Goal: Information Seeking & Learning: Learn about a topic

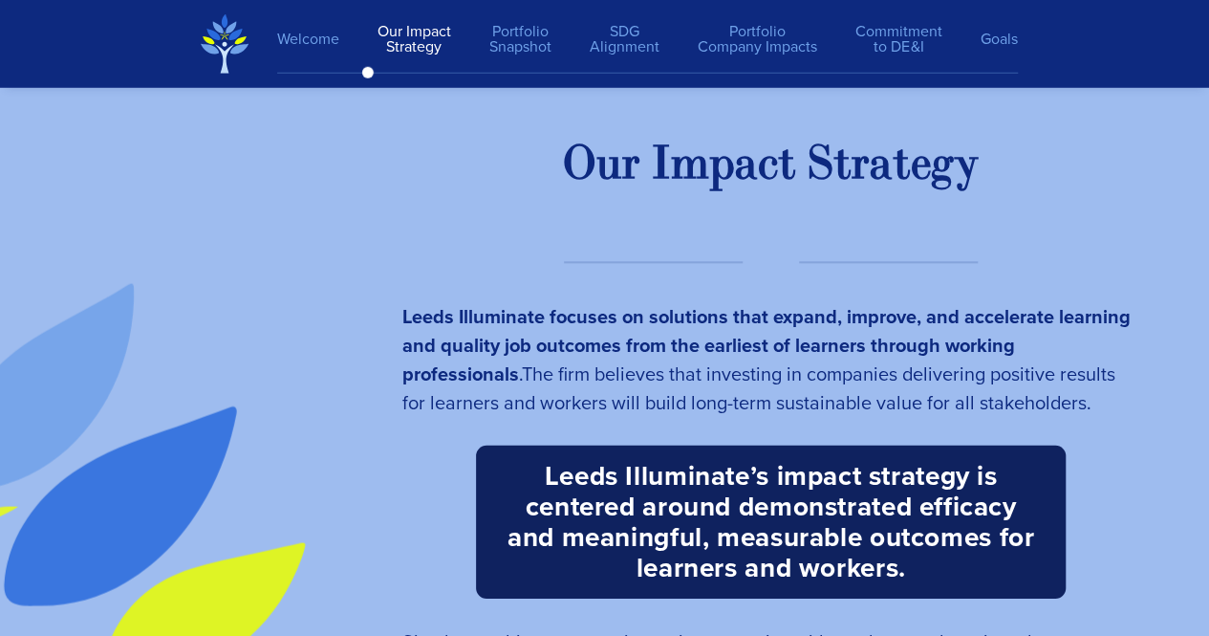
scroll to position [2728, 0]
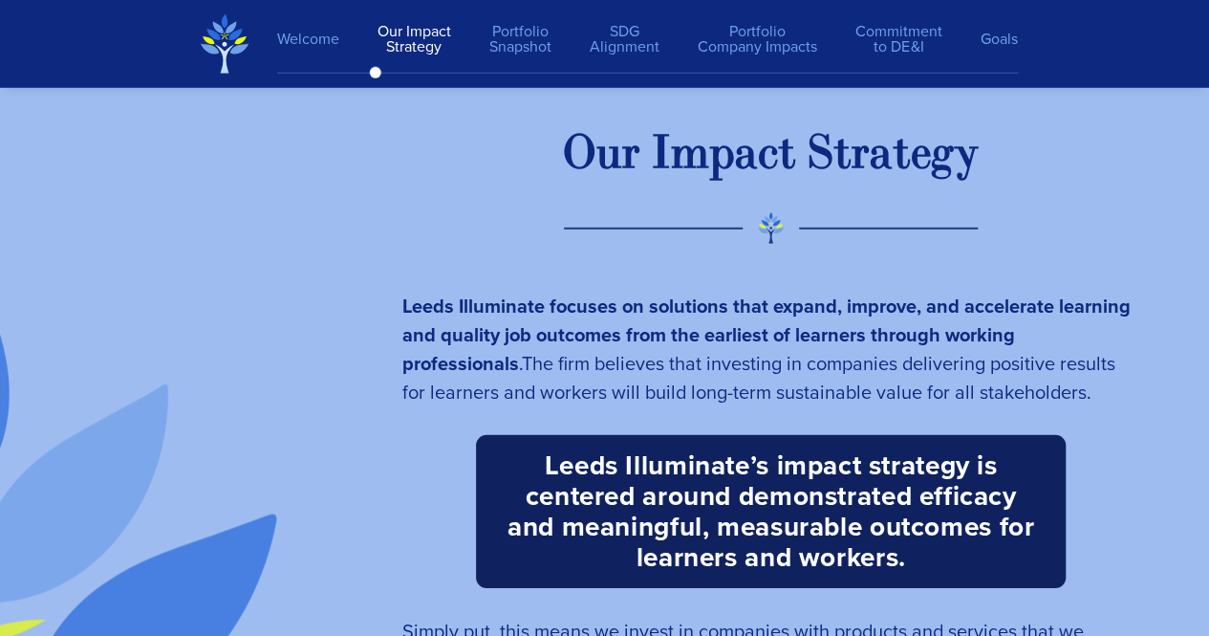
click at [681, 163] on div "m" at bounding box center [690, 153] width 38 height 59
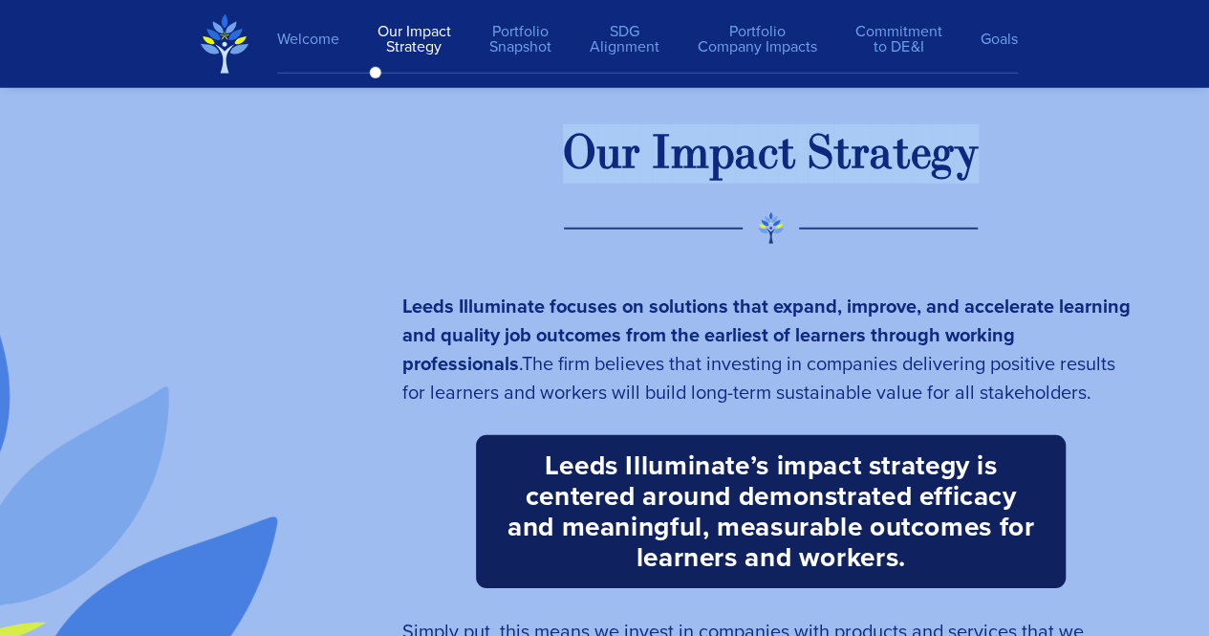
click at [681, 163] on div "m" at bounding box center [690, 153] width 38 height 59
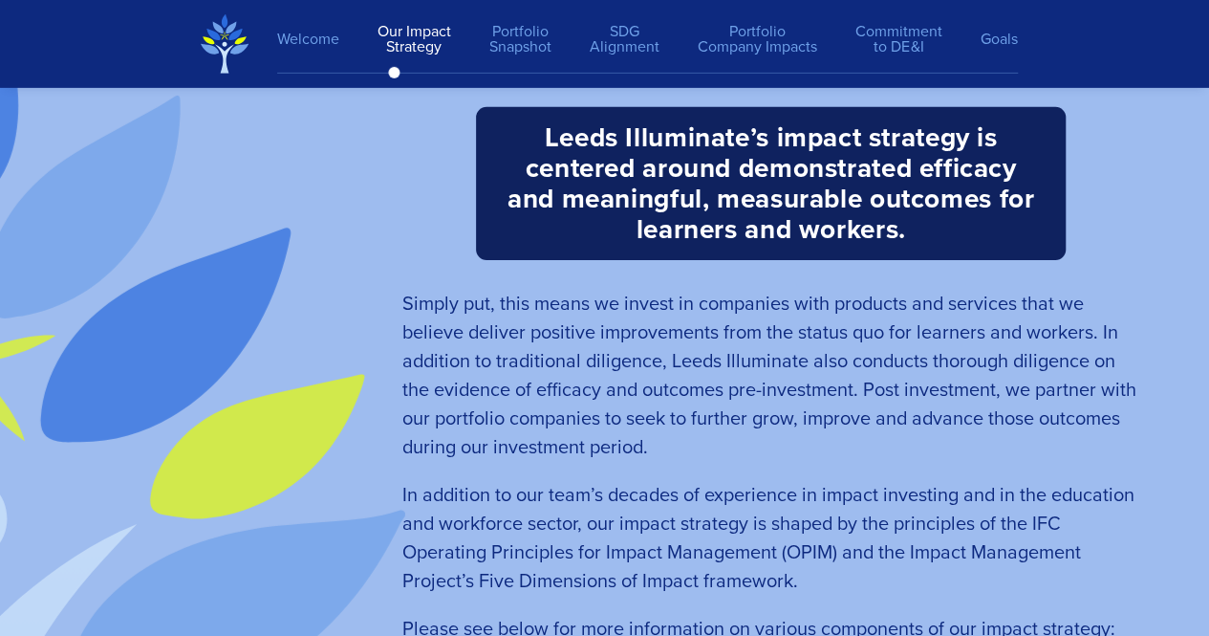
scroll to position [3057, 0]
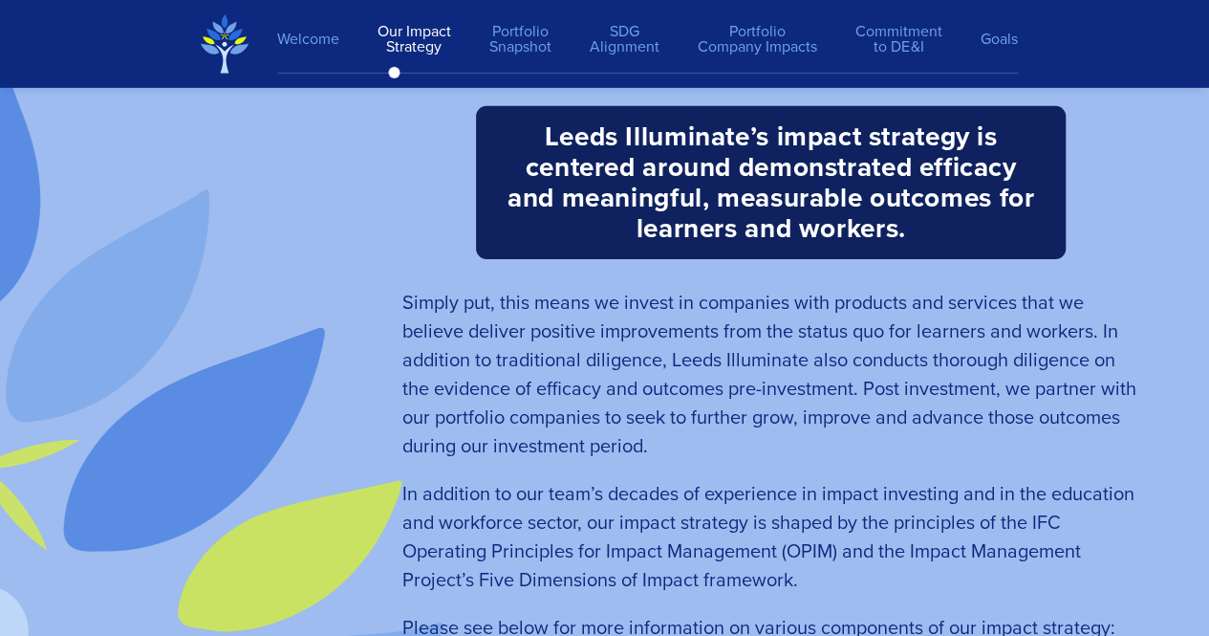
click at [640, 299] on span "Simply put, this means we invest in companies with products and services that w…" at bounding box center [769, 374] width 734 height 172
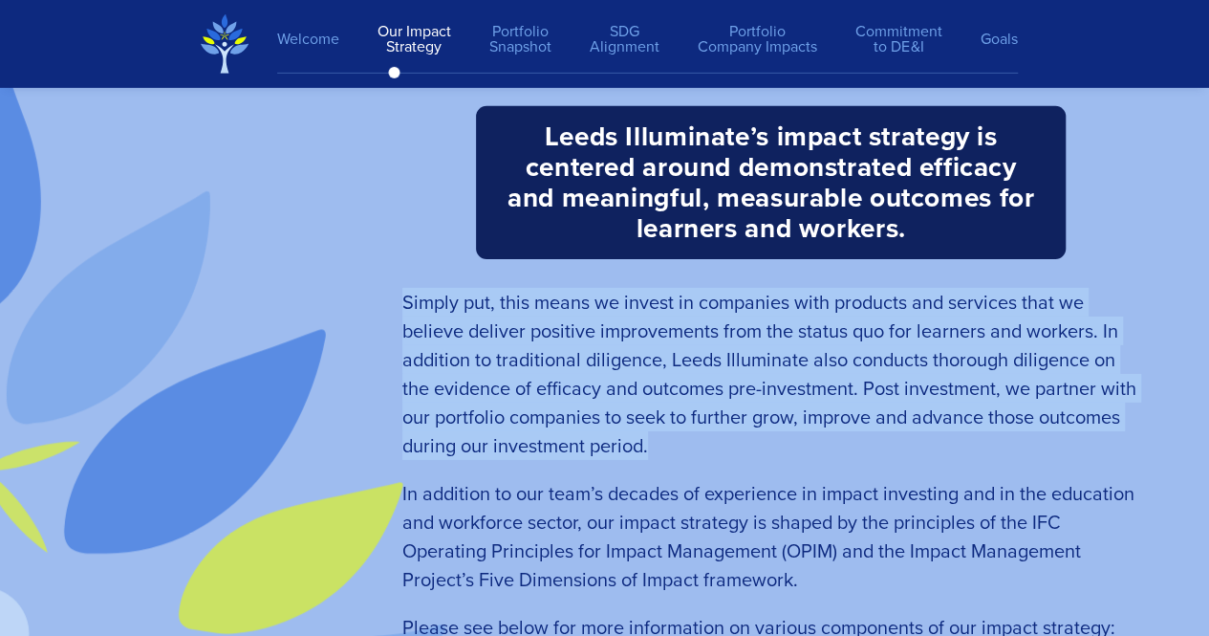
click at [640, 299] on span "Simply put, this means we invest in companies with products and services that w…" at bounding box center [769, 374] width 734 height 172
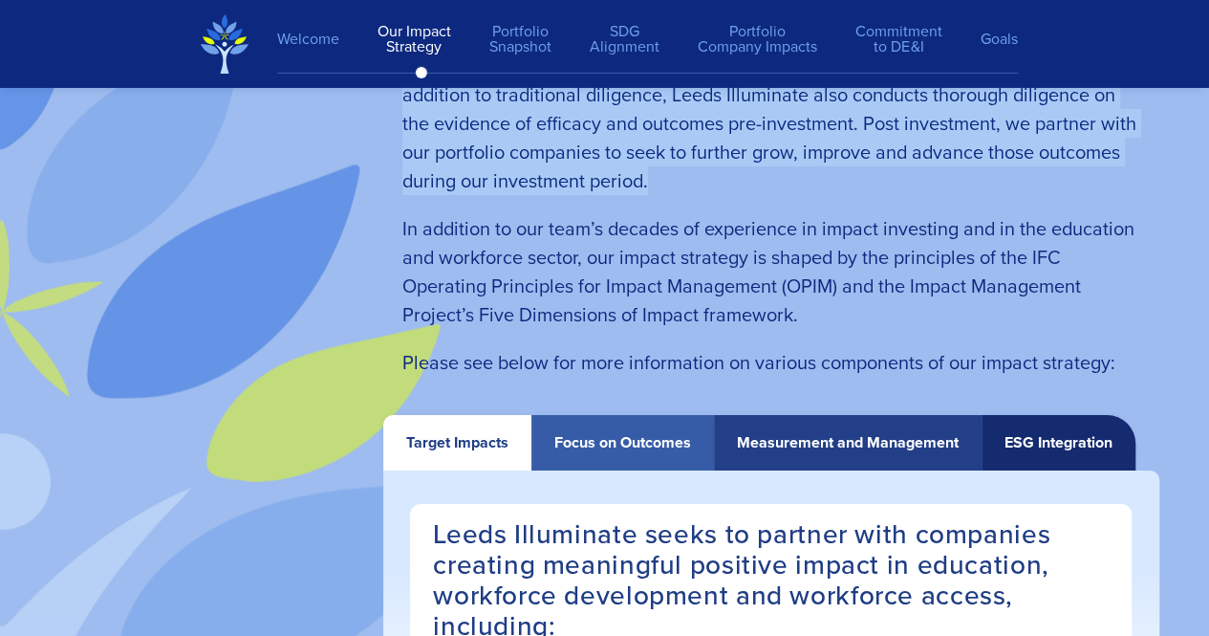
scroll to position [3553, 0]
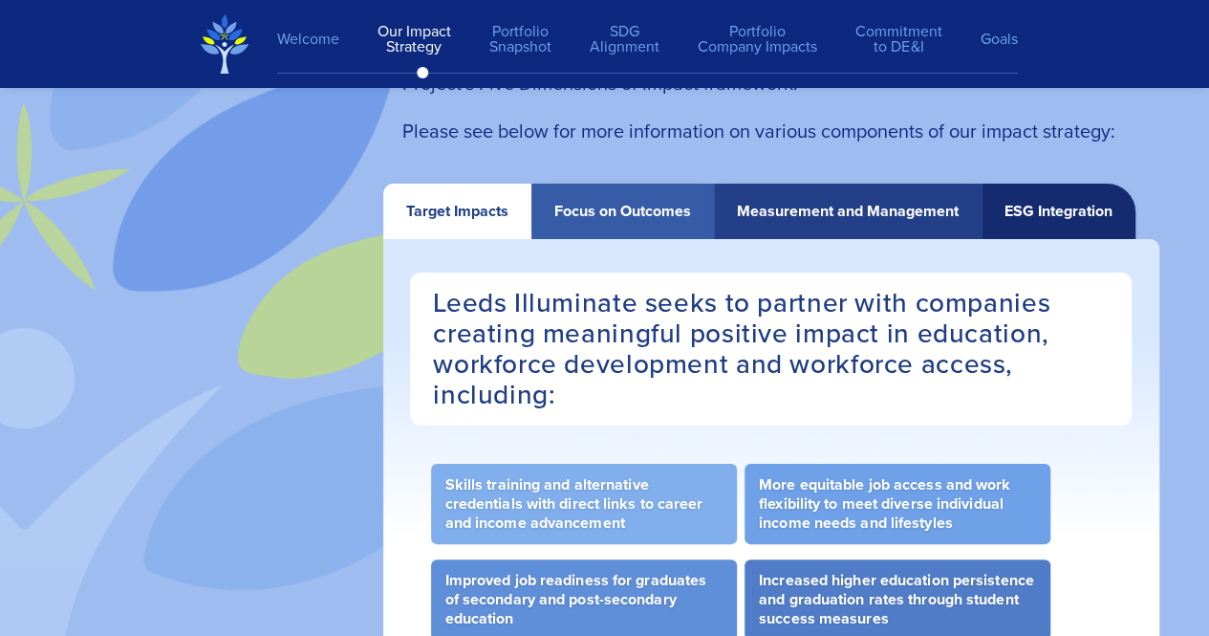
click at [765, 210] on div "Measurement and Management" at bounding box center [848, 211] width 222 height 17
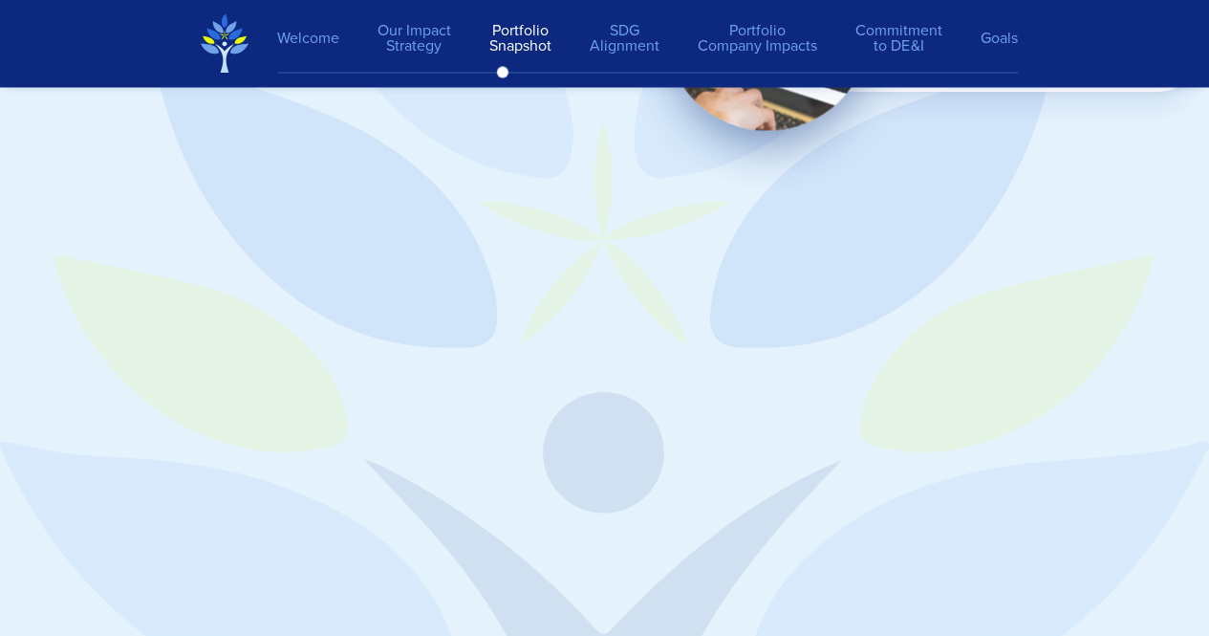
scroll to position [5221, 0]
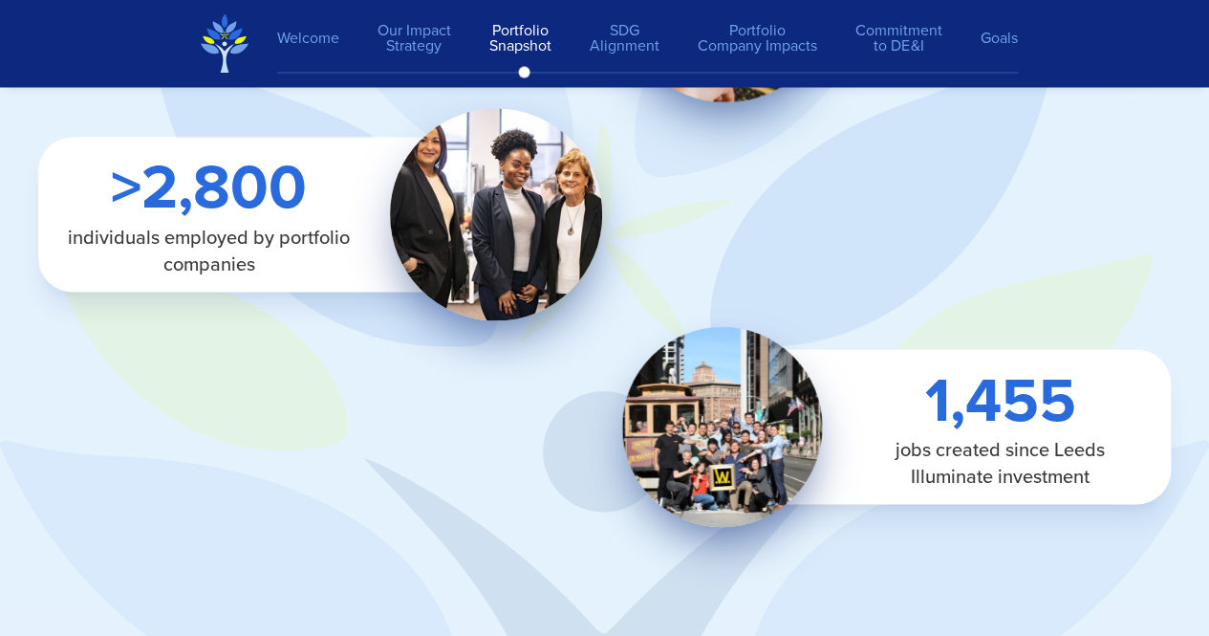
click at [72, 397] on div at bounding box center [312, 426] width 586 height 212
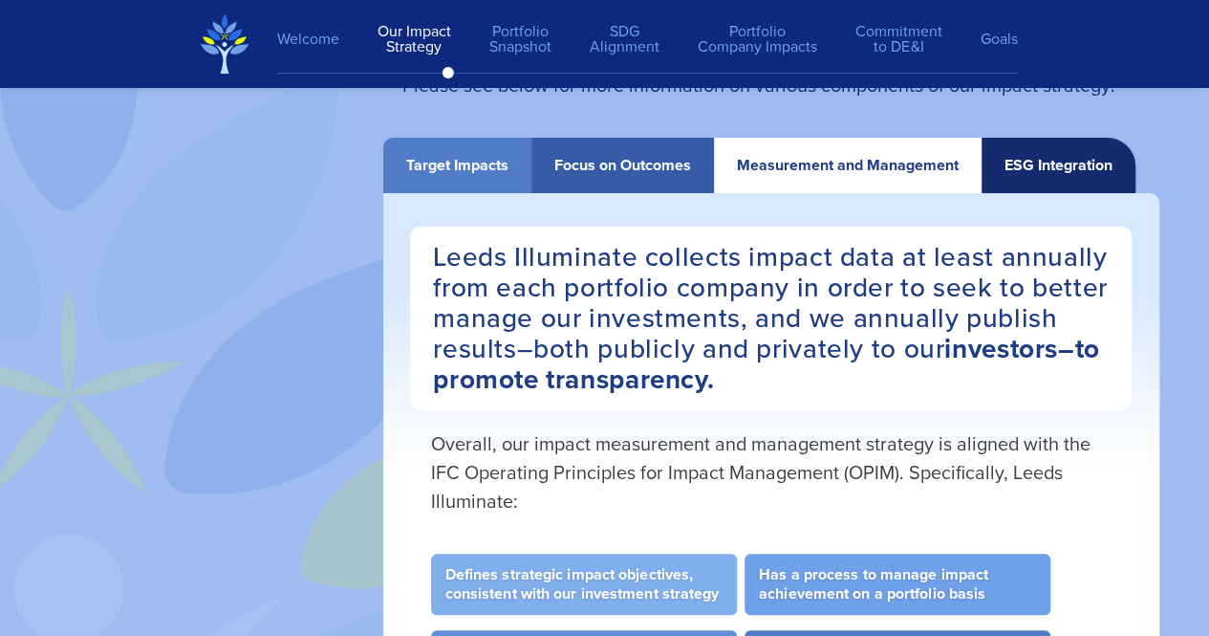
scroll to position [3597, 0]
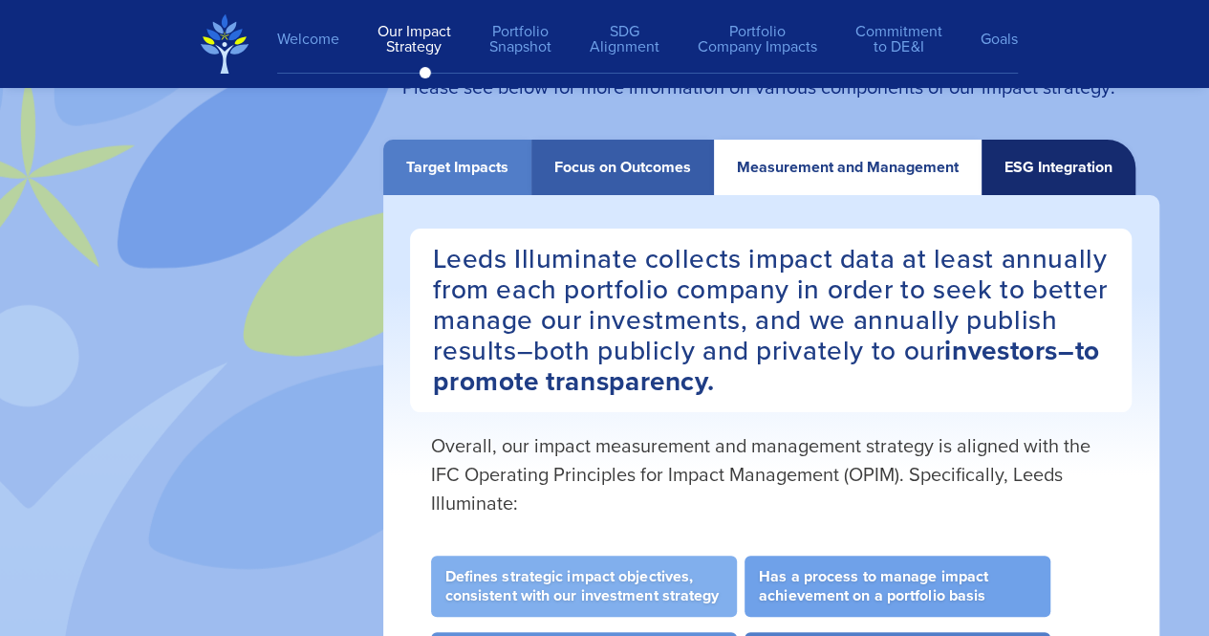
click at [411, 167] on div "Target Impacts" at bounding box center [457, 167] width 102 height 17
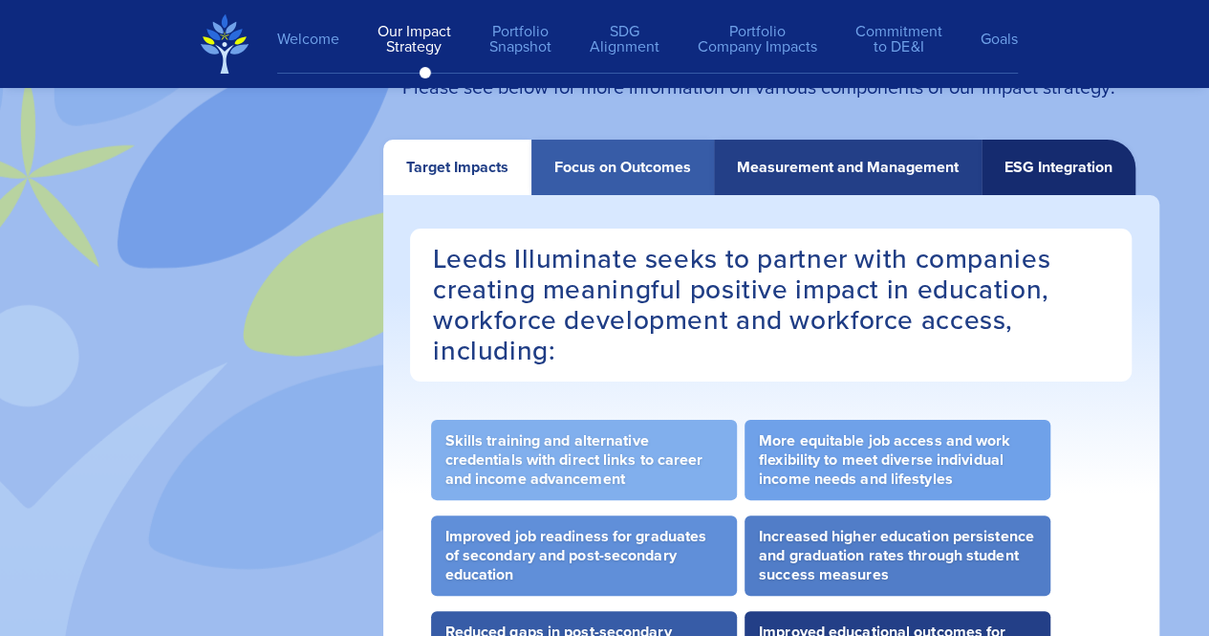
click at [560, 170] on div "Focus on Outcomes" at bounding box center [622, 167] width 137 height 17
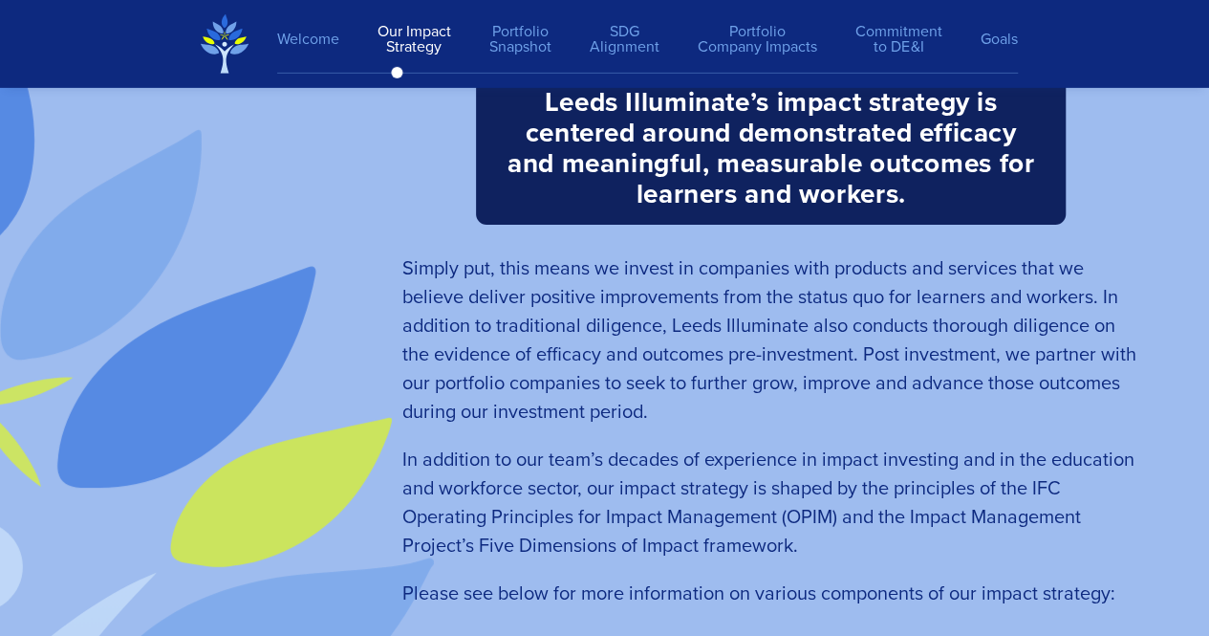
scroll to position [3115, 0]
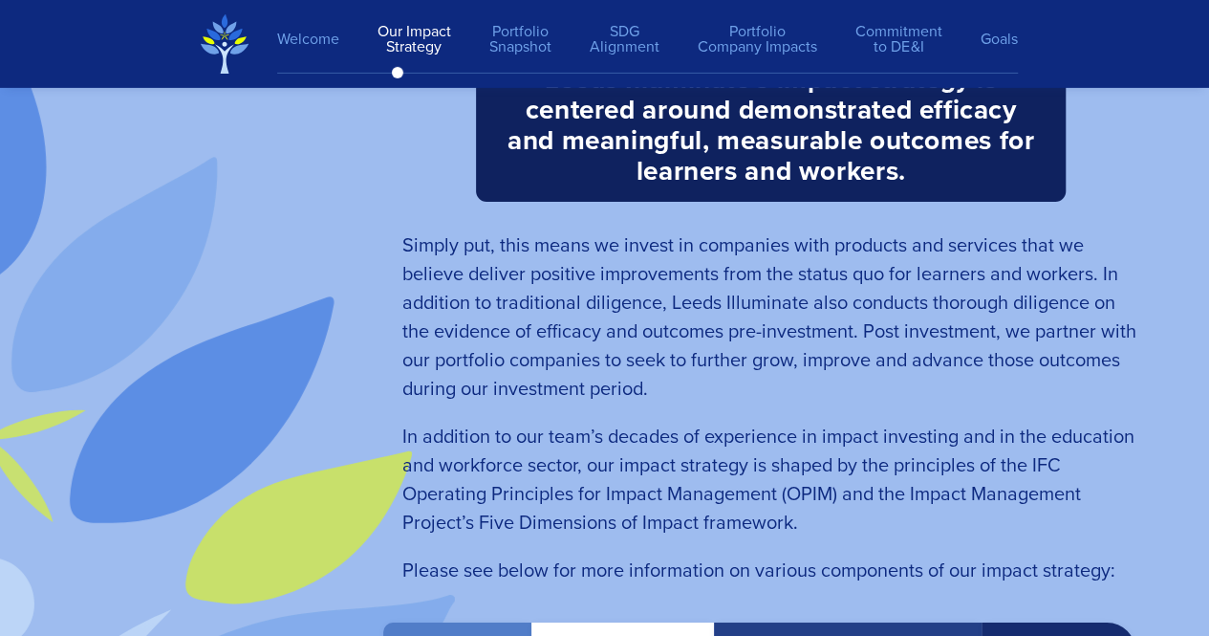
click at [76, 422] on div at bounding box center [217, 180] width 294 height 884
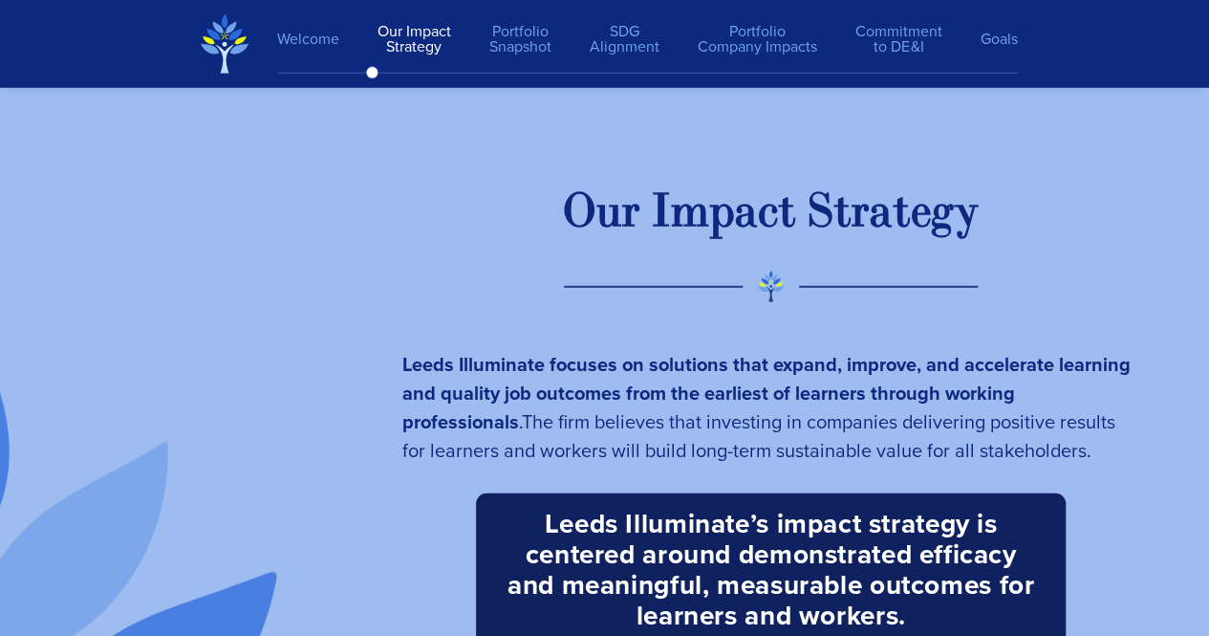
scroll to position [2994, 0]
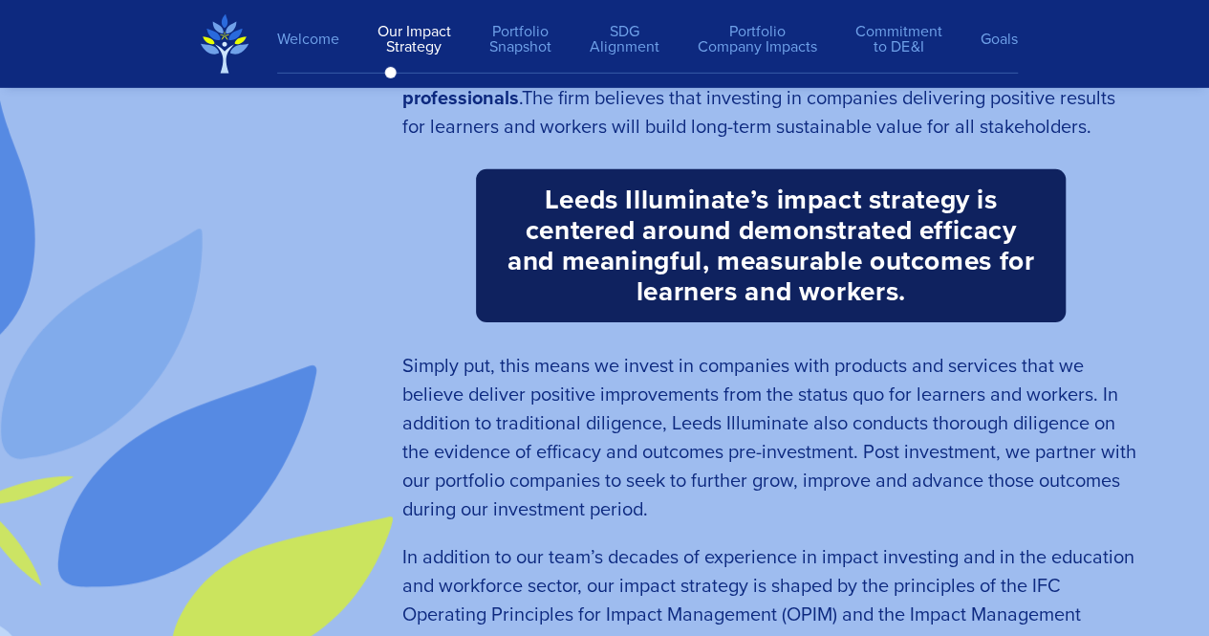
click at [74, 337] on div at bounding box center [217, 301] width 294 height 884
